Goal: Find specific page/section: Find specific page/section

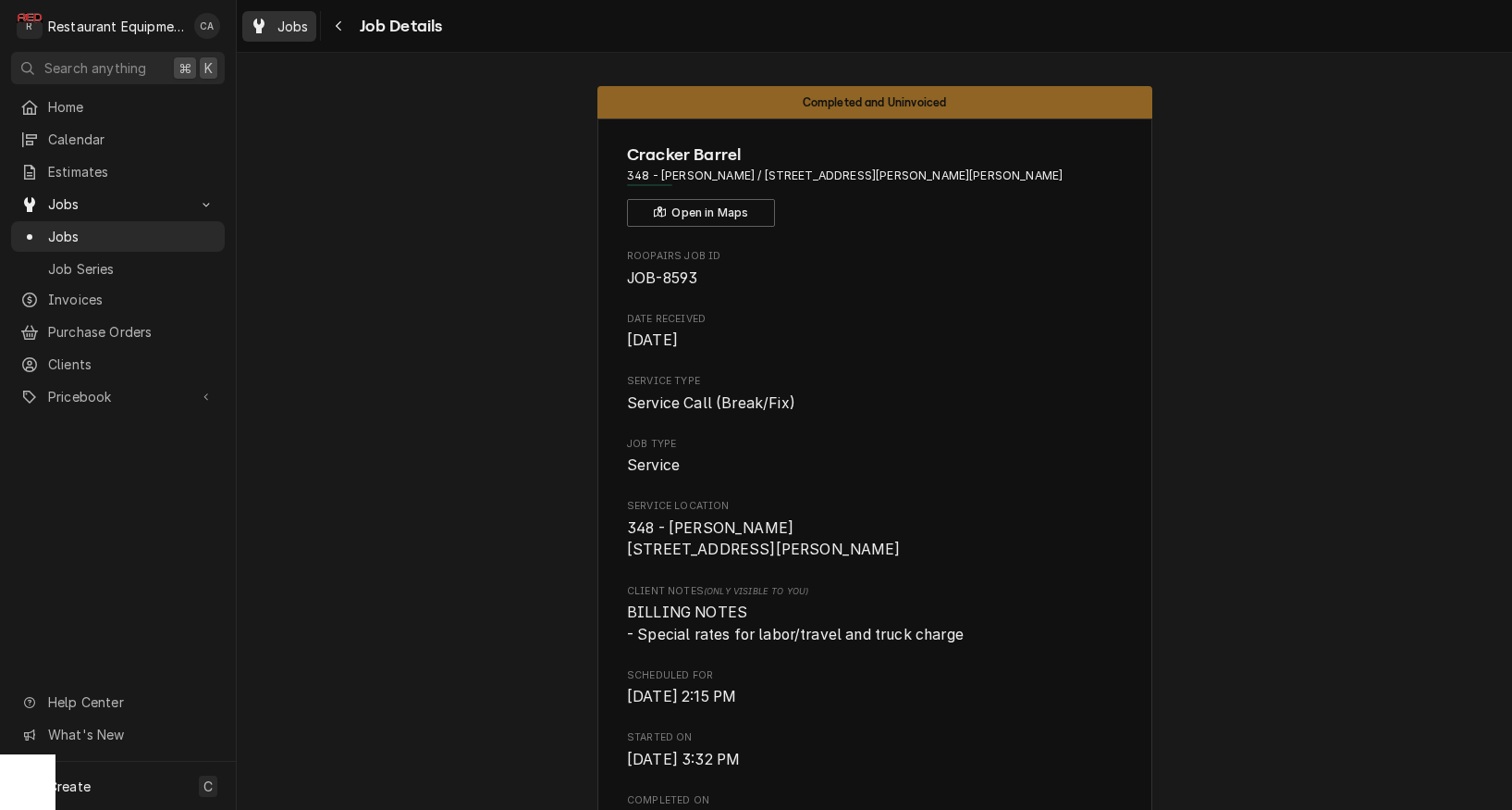
click at [301, 26] on span "Jobs" at bounding box center [292, 26] width 31 height 19
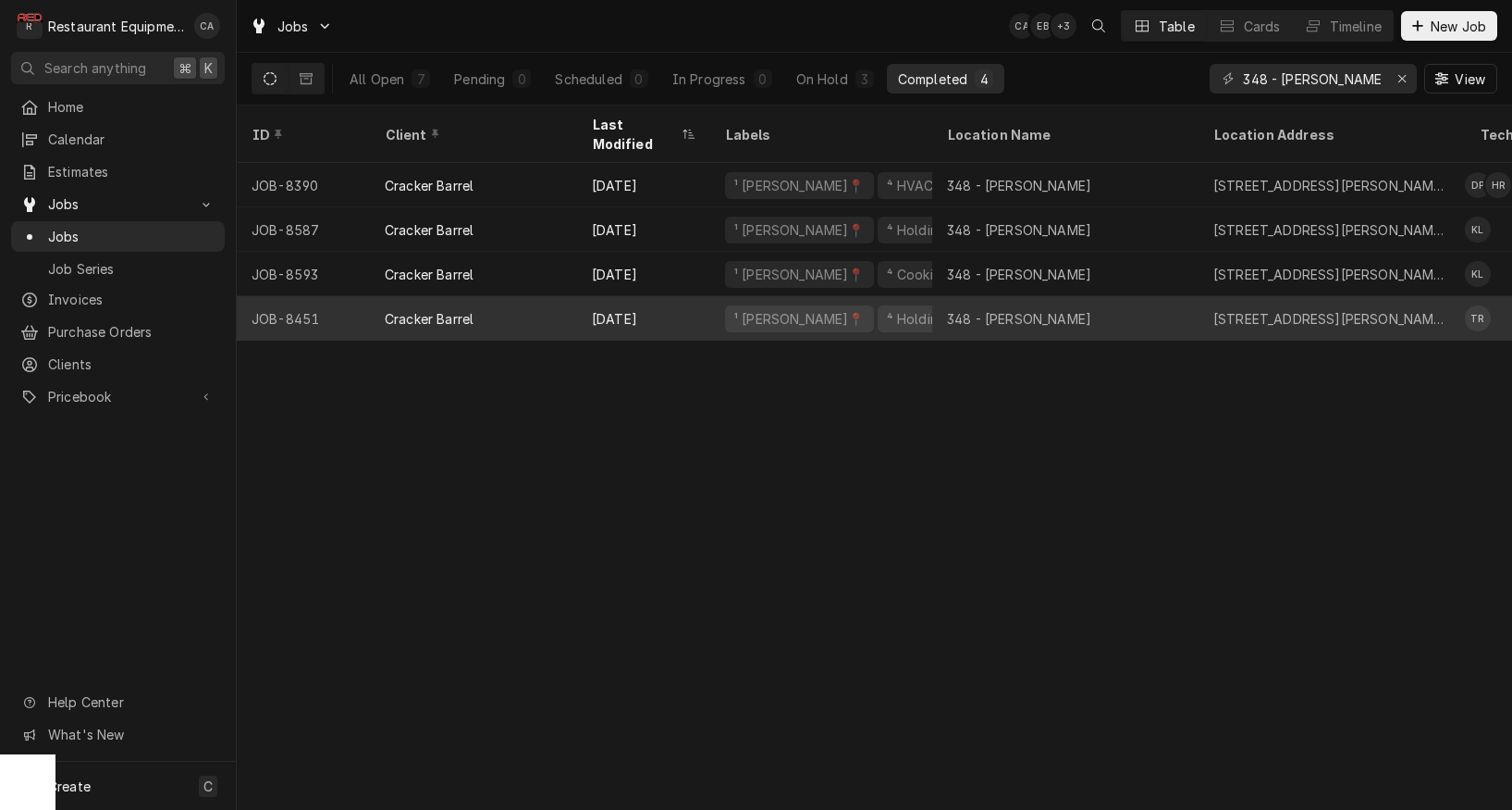
click at [546, 296] on div "Cracker Barrel" at bounding box center [473, 318] width 207 height 45
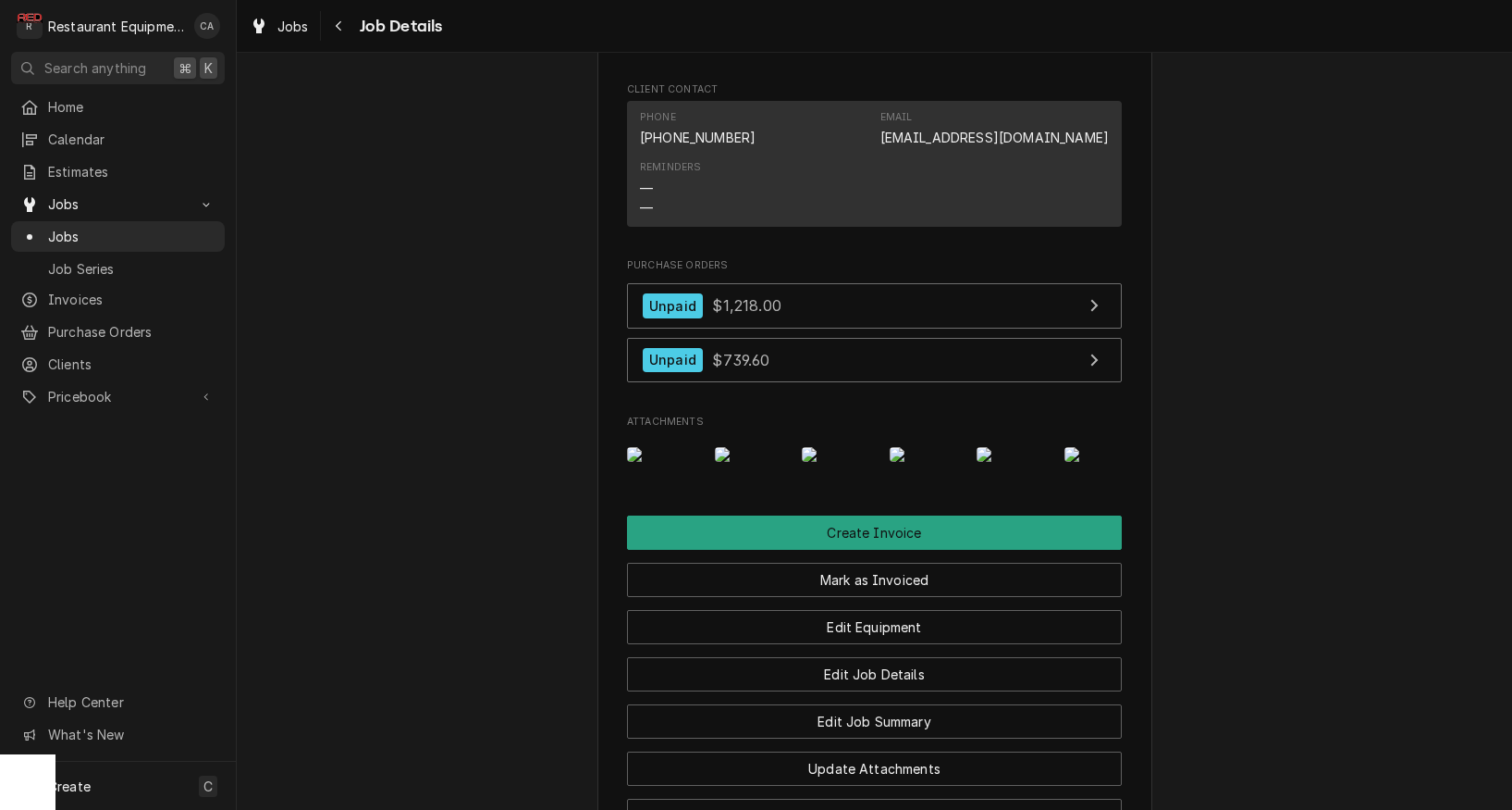
scroll to position [1769, 0]
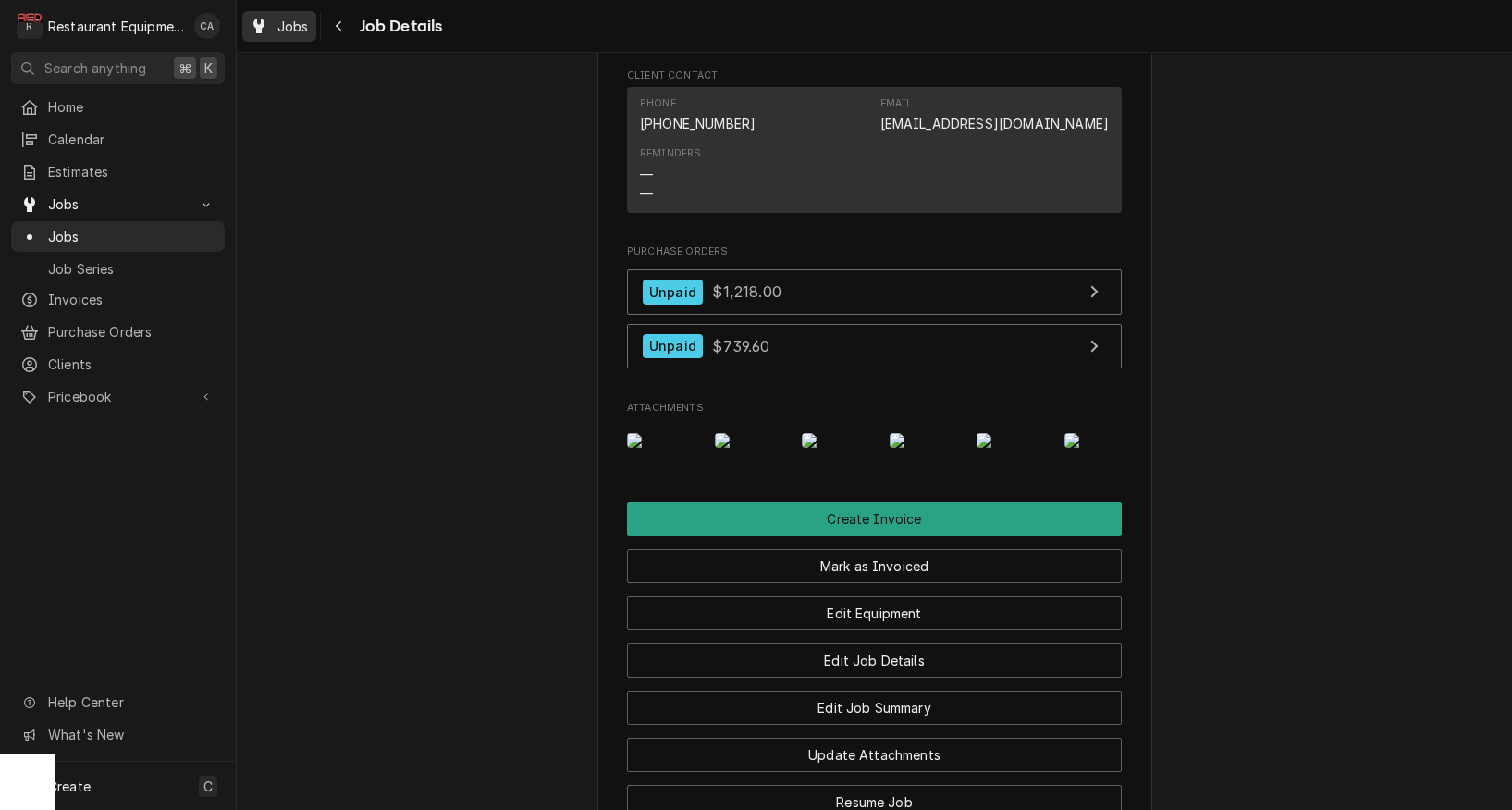
click at [287, 28] on span "Jobs" at bounding box center [292, 26] width 31 height 19
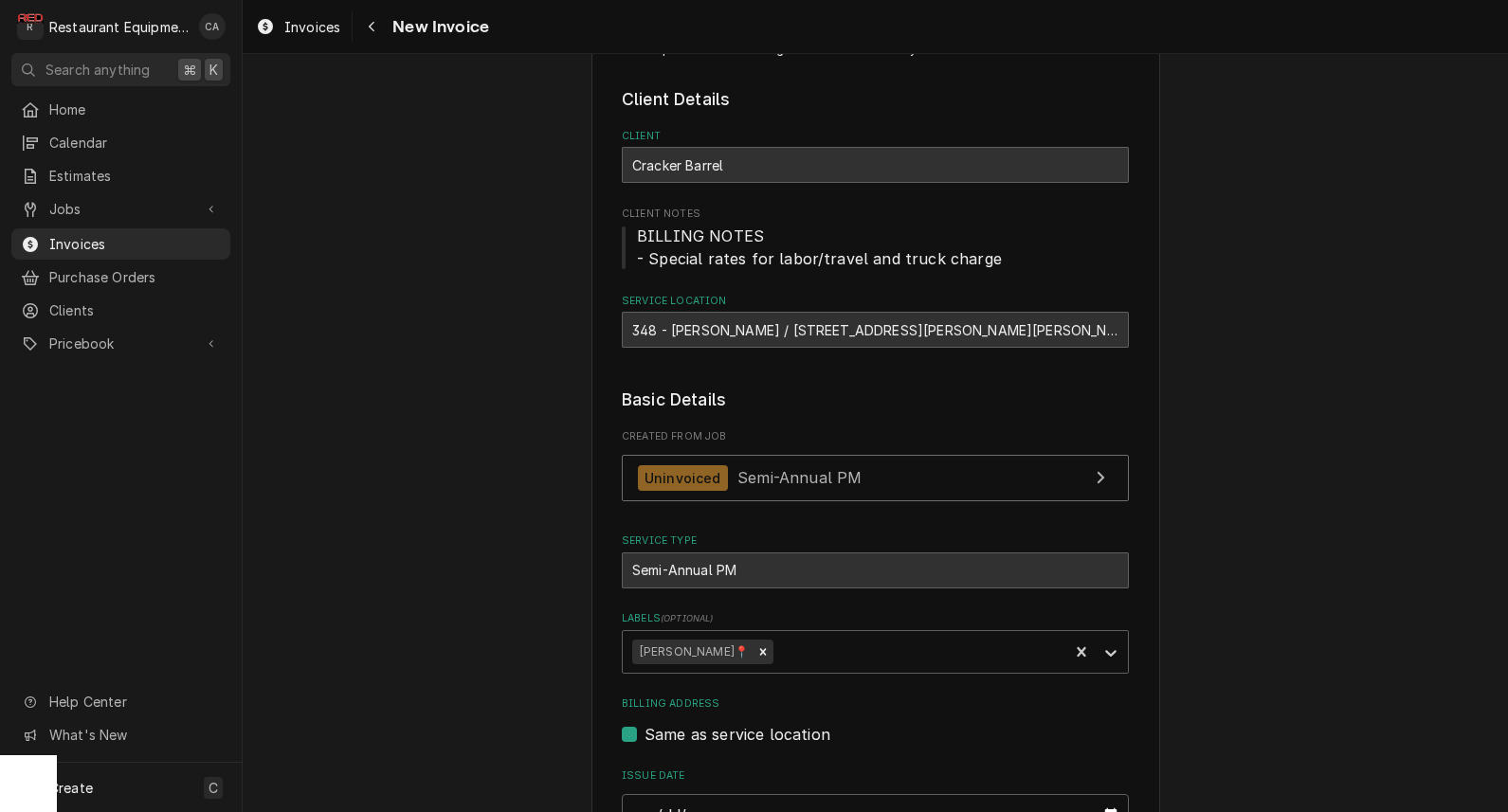
scroll to position [121, 0]
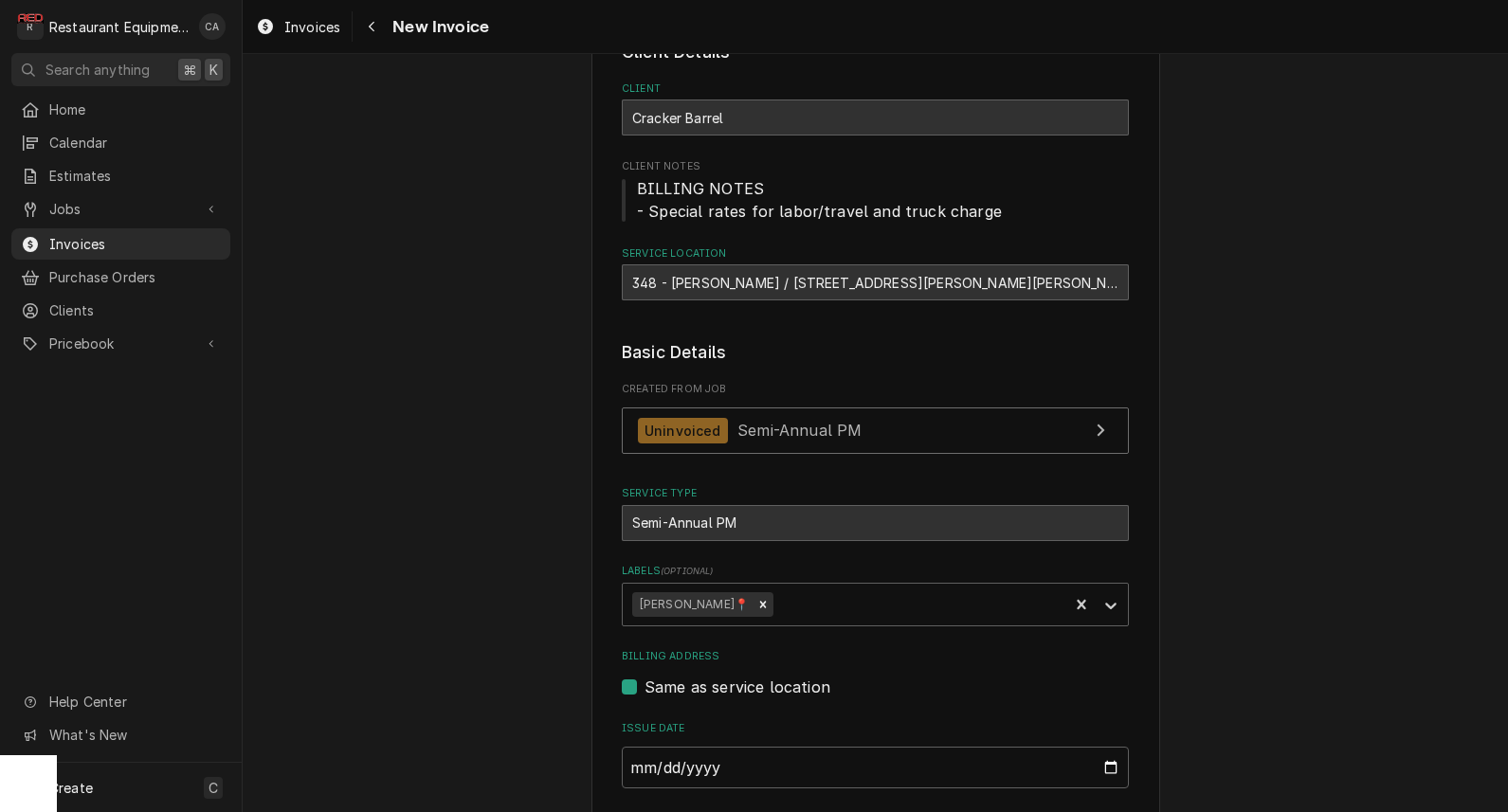
drag, startPoint x: 396, startPoint y: 182, endPoint x: 335, endPoint y: 45, distance: 150.0
click at [328, 29] on span "Invoices" at bounding box center [311, 26] width 56 height 20
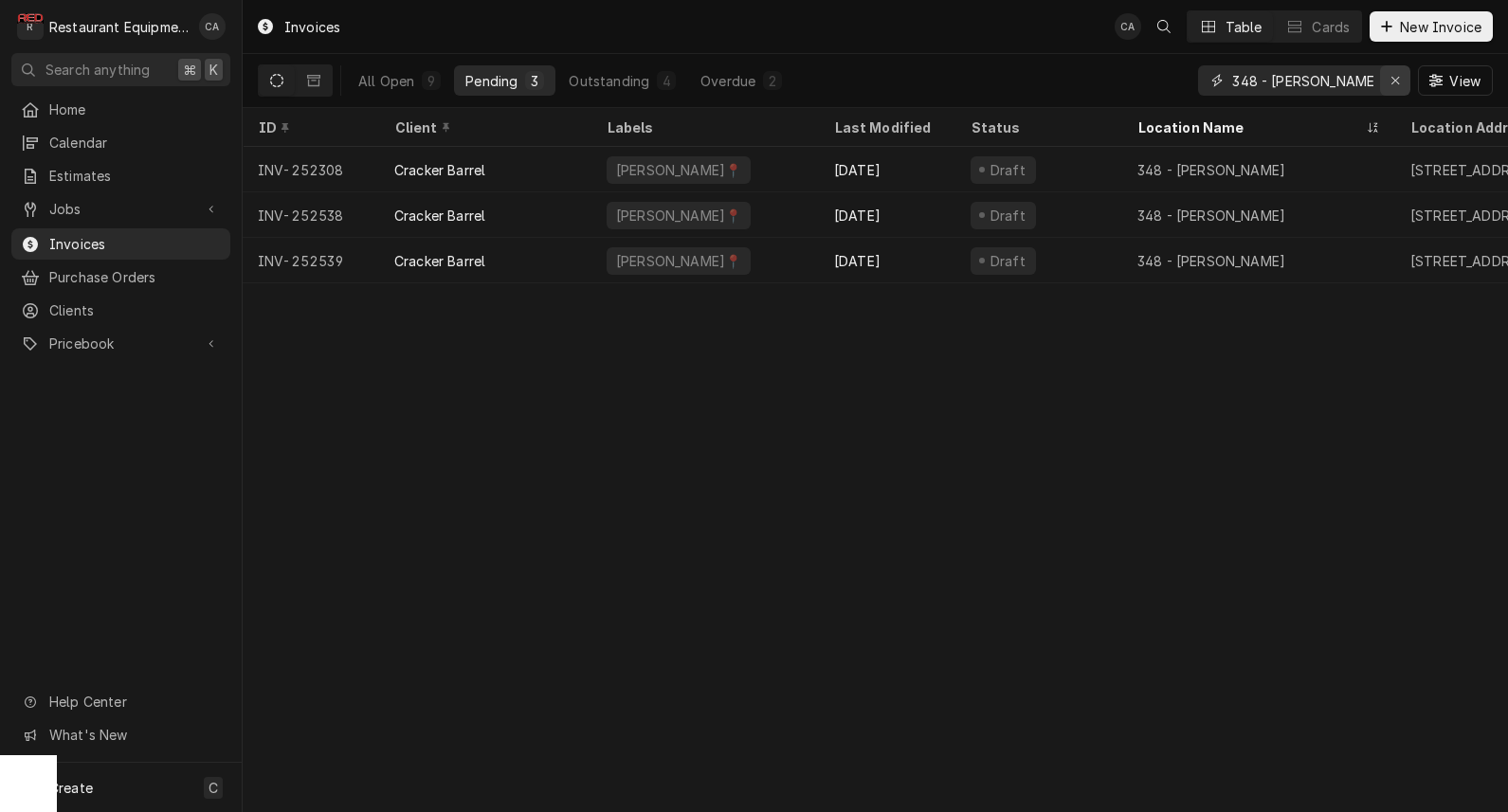
click at [1398, 80] on icon "Erase input" at bounding box center [1395, 81] width 11 height 14
